Goal: Find specific page/section: Find specific page/section

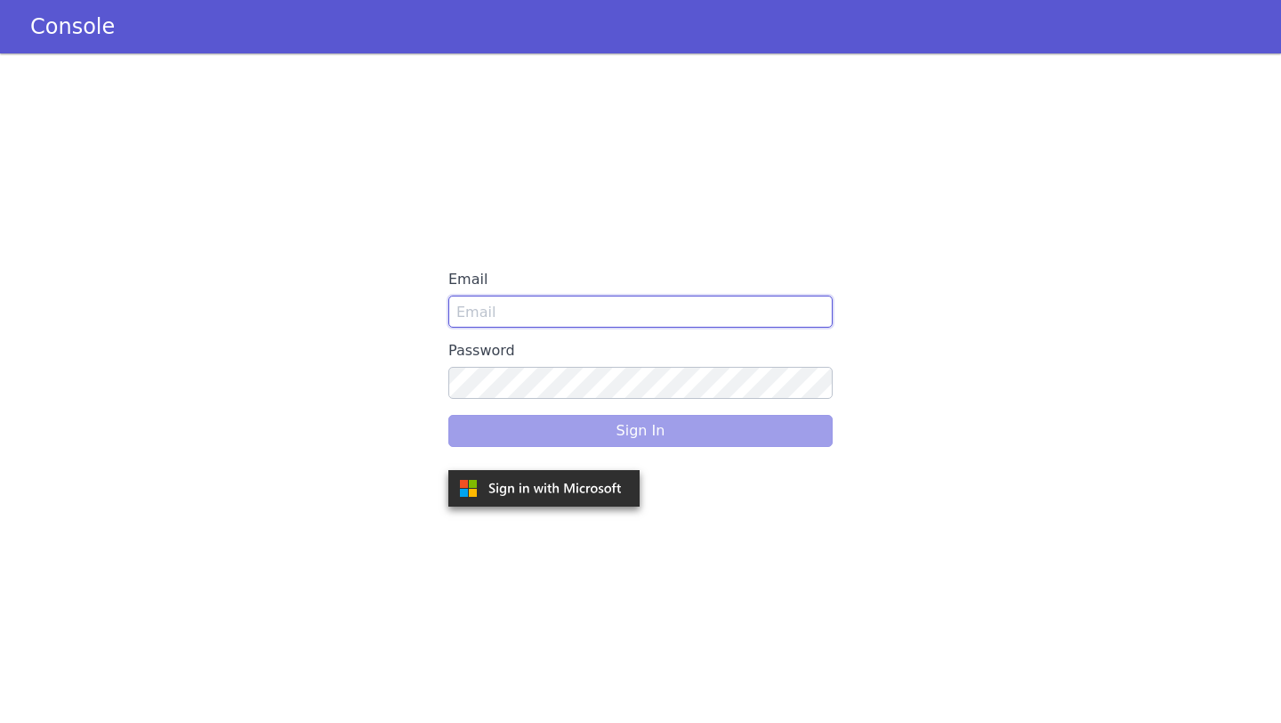
type input "parika.bhatli@skit.ai"
click at [584, 420] on div "Sign In" at bounding box center [640, 431] width 384 height 50
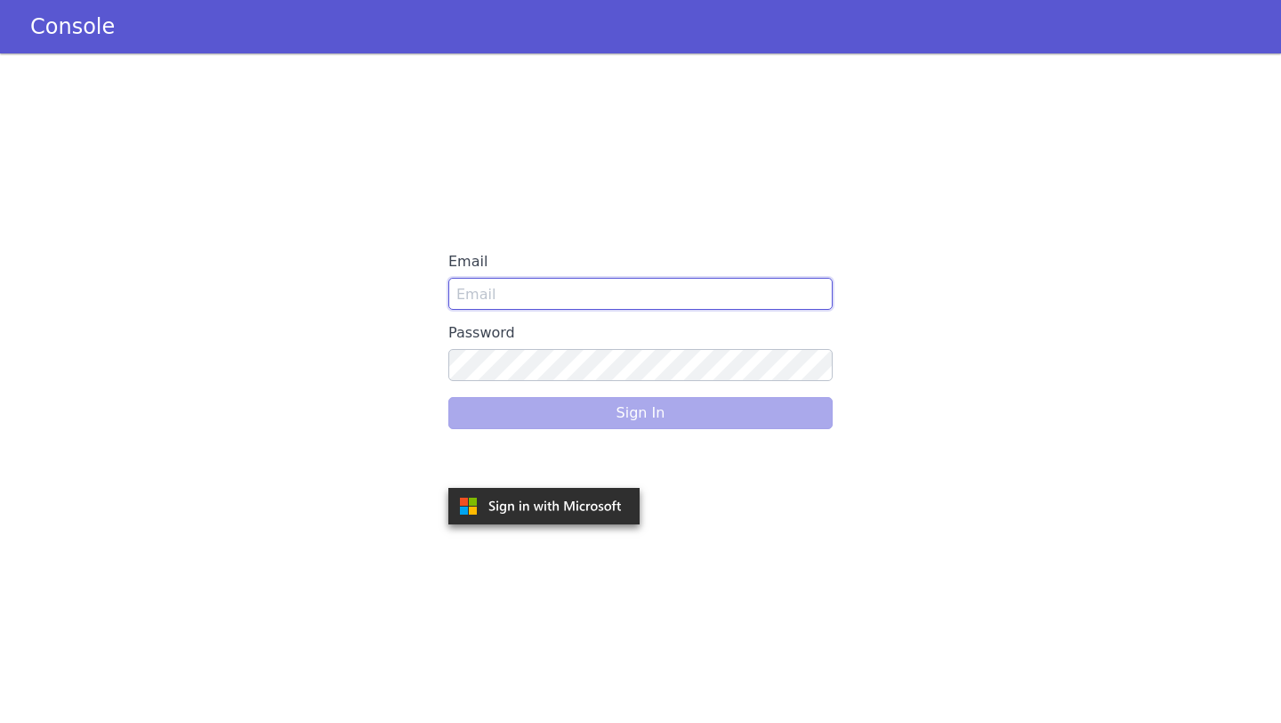
type input "parika.bhatli@skit.ai"
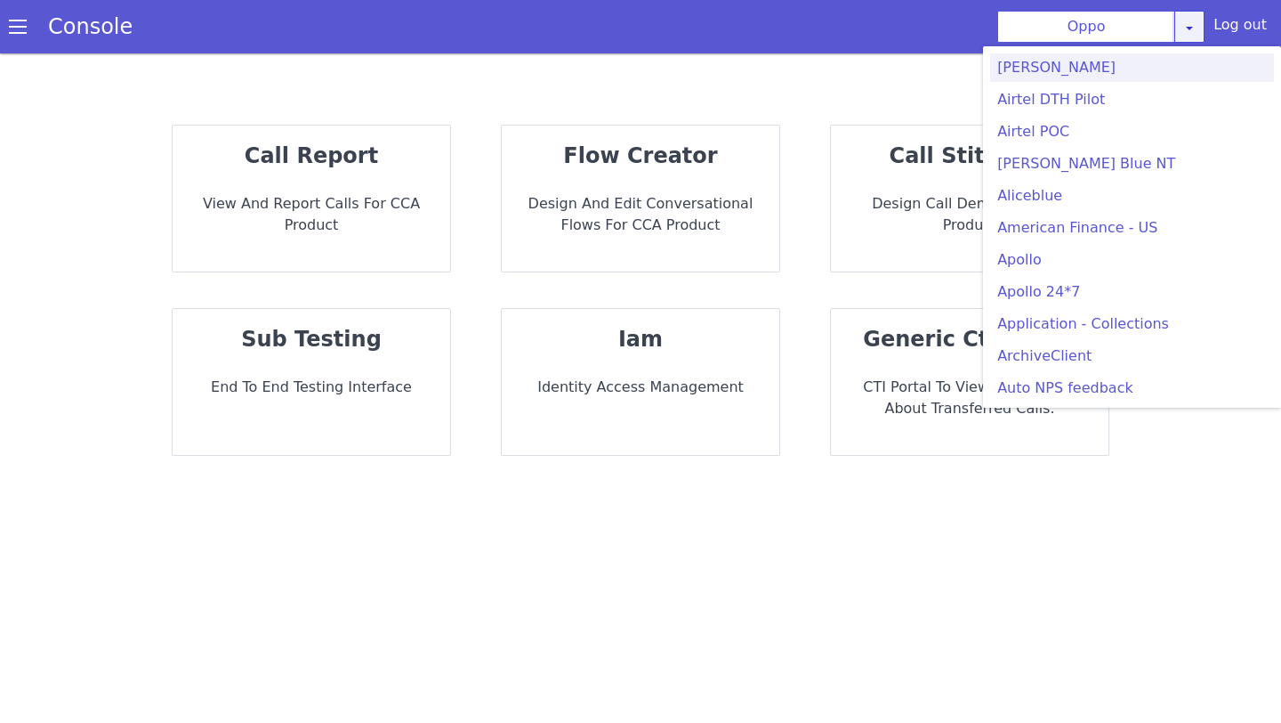
click at [1202, 26] on link at bounding box center [1190, 27] width 30 height 32
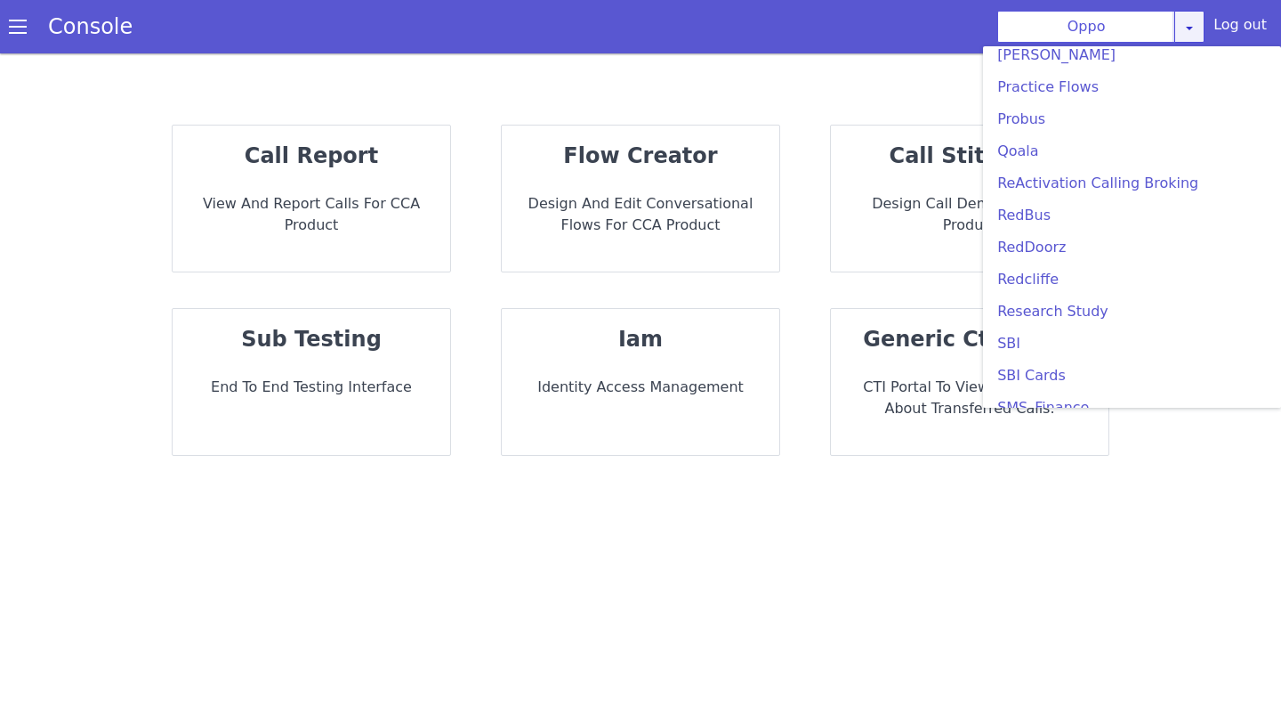
scroll to position [3698, 0]
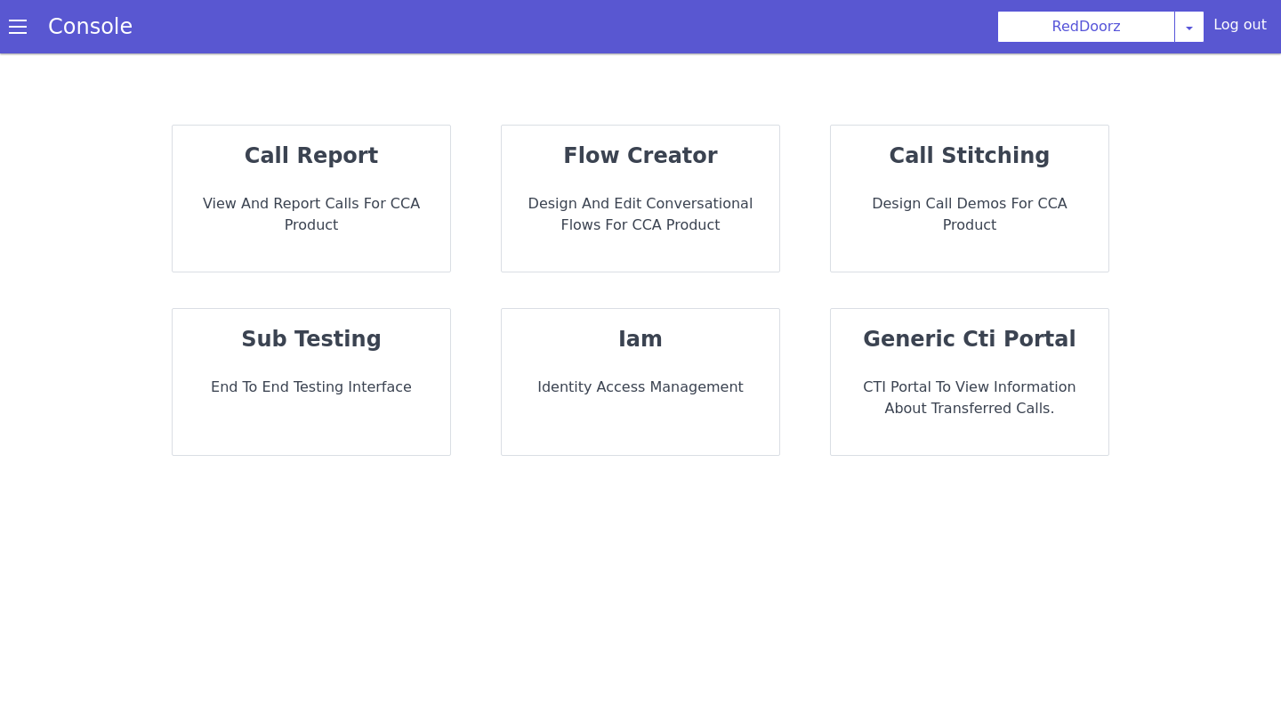
click at [9, 24] on span at bounding box center [18, 27] width 18 height 18
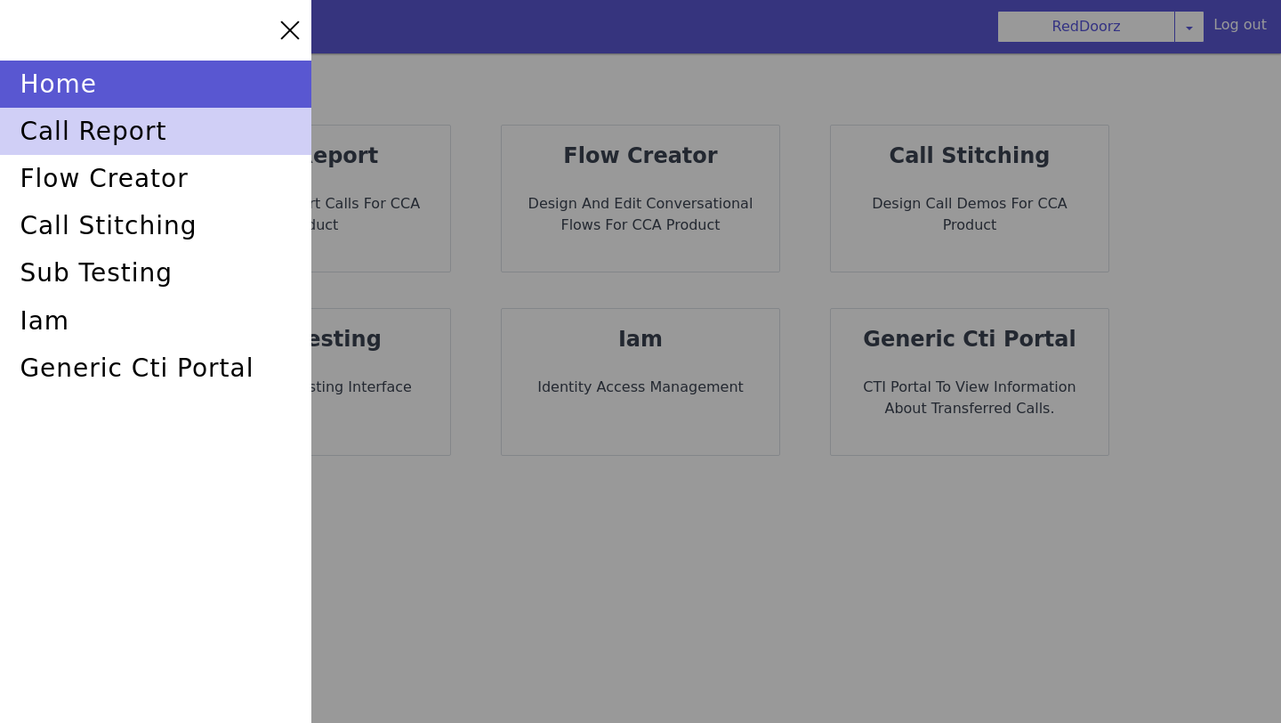
click at [85, 129] on div "call report" at bounding box center [155, 131] width 311 height 47
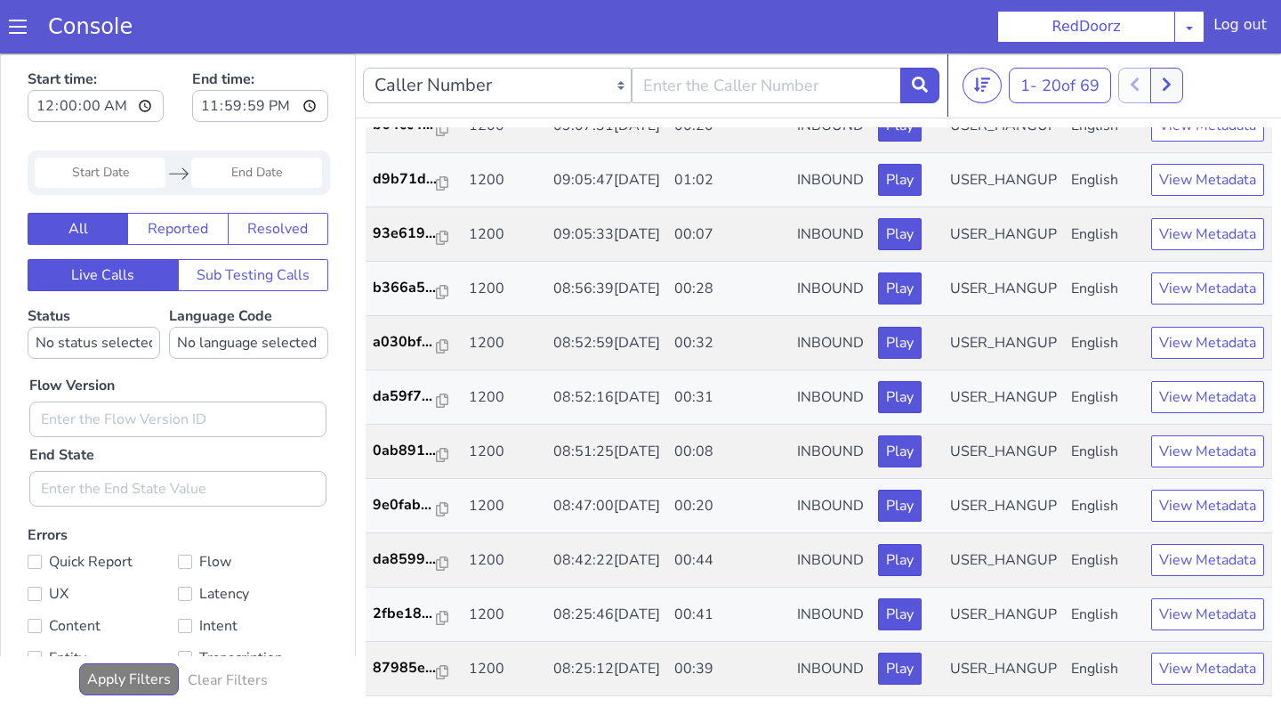
scroll to position [5, 0]
